Goal: Find specific page/section: Find specific page/section

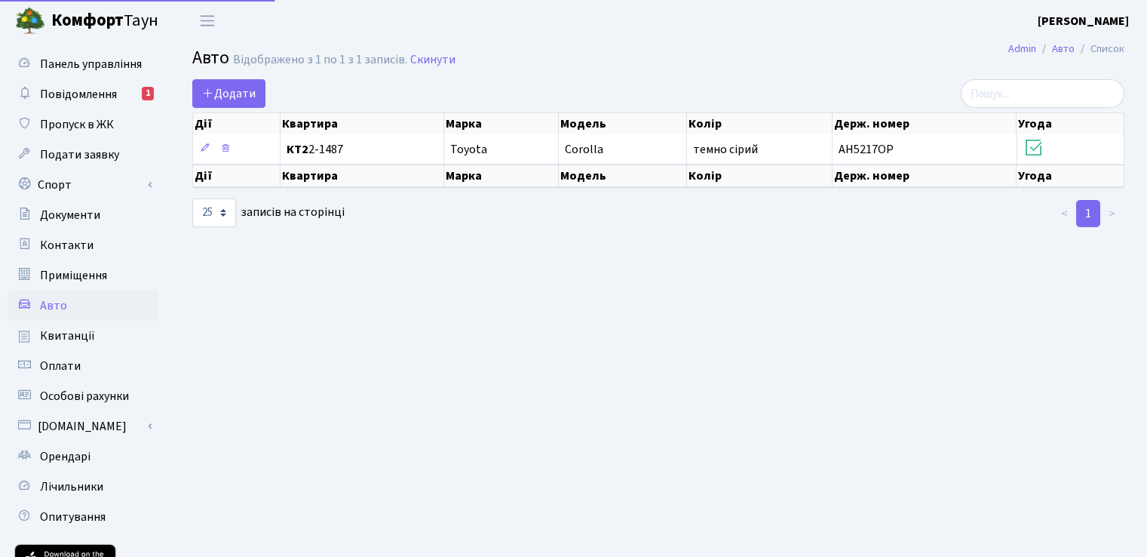
select select "25"
click at [67, 91] on span "Повідомлення" at bounding box center [78, 94] width 77 height 17
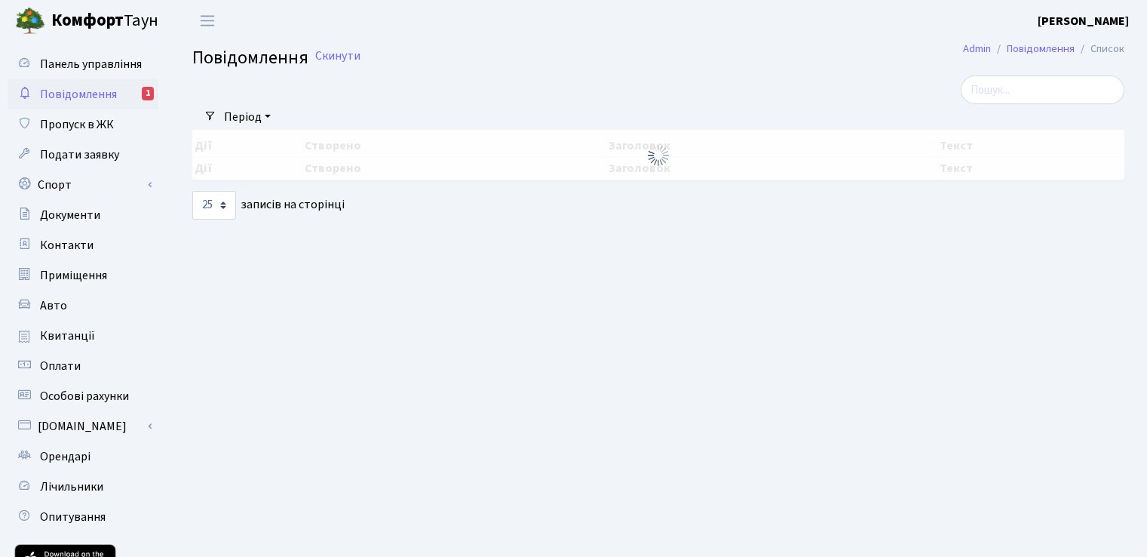
select select "25"
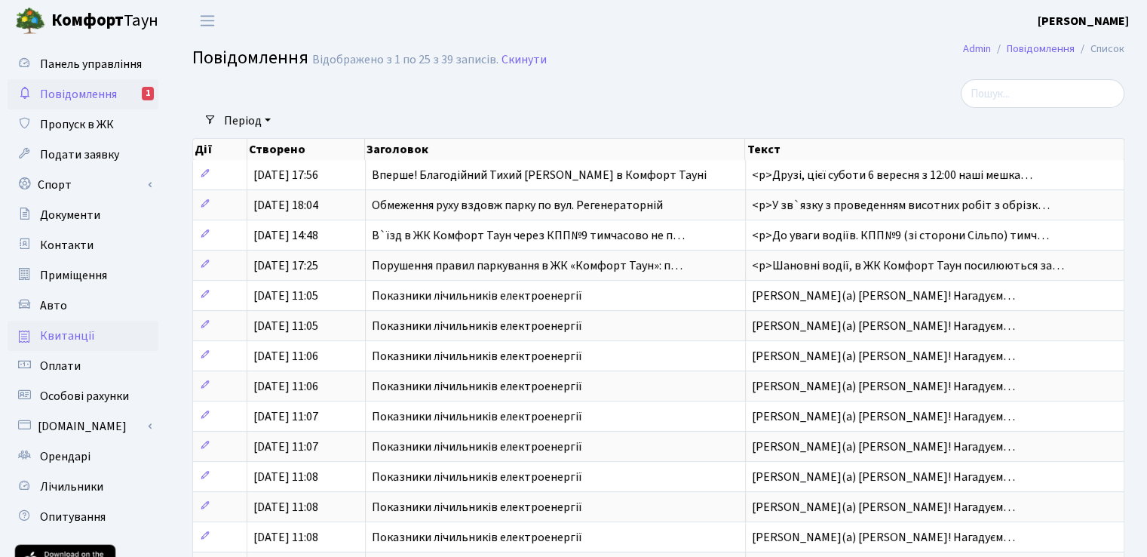
click at [76, 333] on span "Квитанції" at bounding box center [67, 335] width 55 height 17
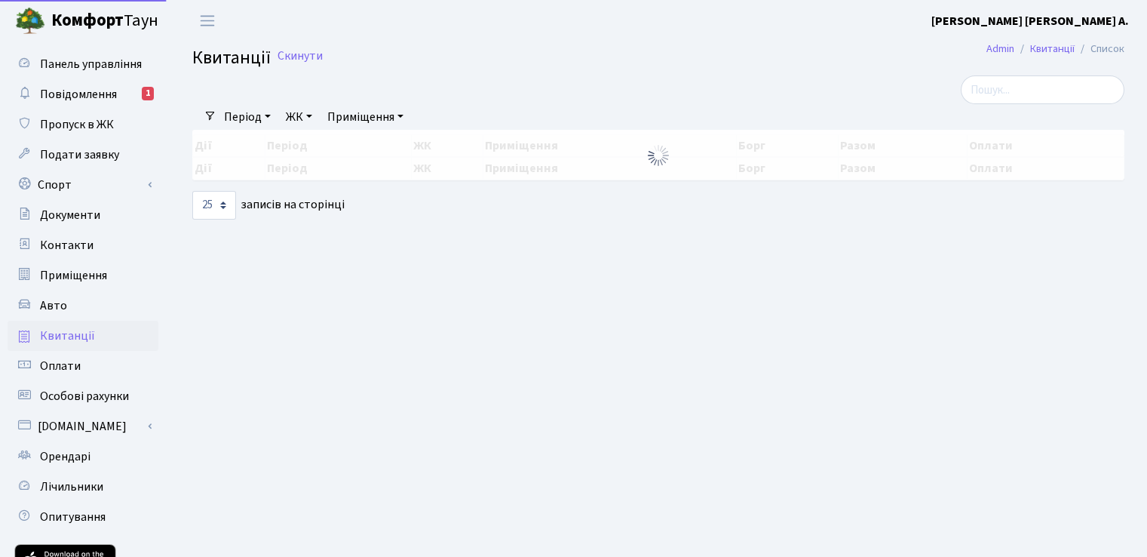
select select "25"
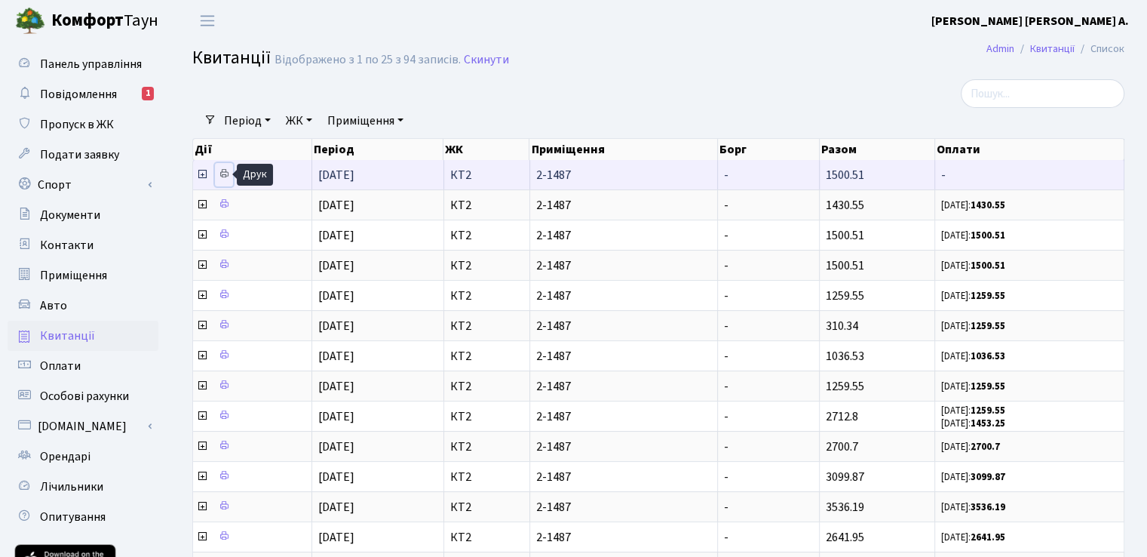
click at [226, 173] on icon at bounding box center [224, 173] width 11 height 11
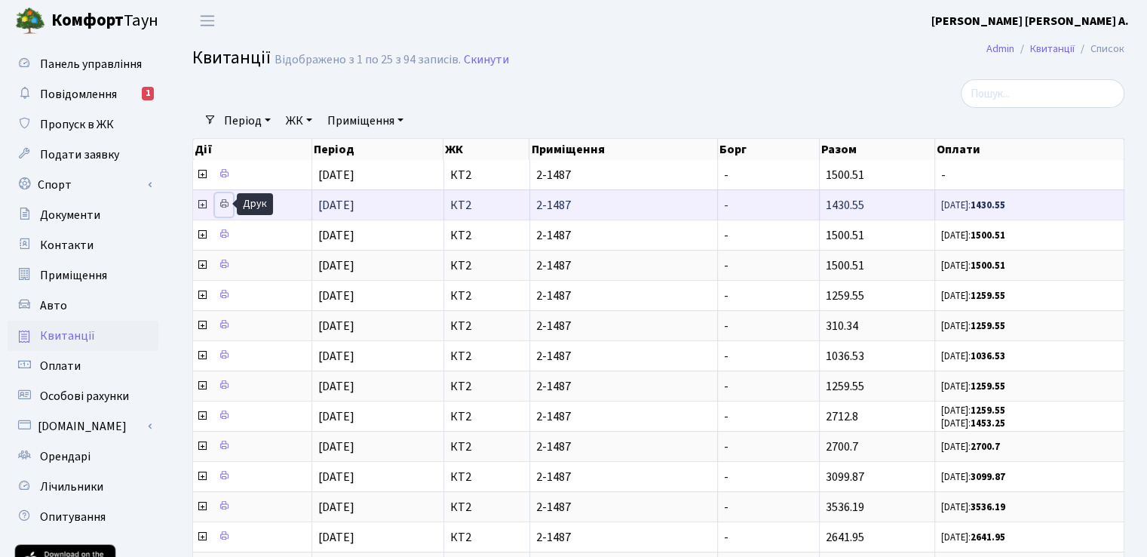
click at [223, 203] on icon at bounding box center [224, 203] width 11 height 11
